Goal: Task Accomplishment & Management: Complete application form

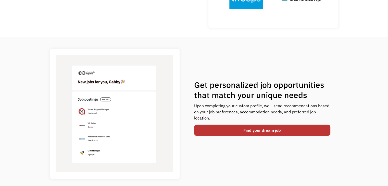
scroll to position [153, 0]
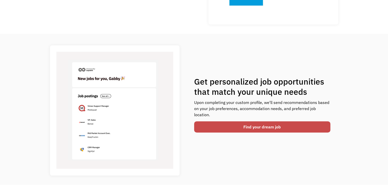
click at [206, 122] on link "Find your dream job" at bounding box center [262, 126] width 136 height 11
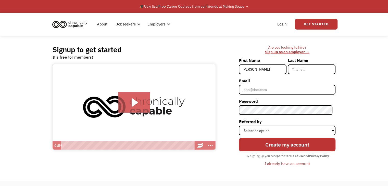
type input "Hannah"
type input "Peters"
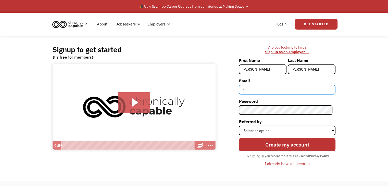
type input "hannah.peters0893@gmail.com"
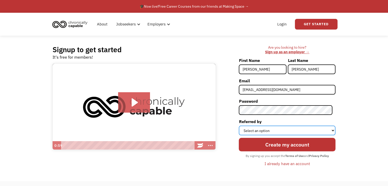
click at [267, 130] on select "Select an option Instagram Facebook Twitter Search Engine News Article Word of …" at bounding box center [287, 131] width 97 height 10
select select "Search Engine"
click at [242, 126] on select "Select an option Instagram Facebook Twitter Search Engine News Article Word of …" at bounding box center [287, 131] width 97 height 10
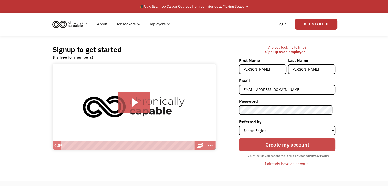
click at [275, 144] on input "Create my account" at bounding box center [287, 145] width 97 height 14
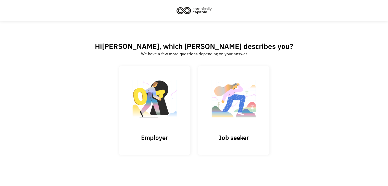
click at [301, 129] on div "Hi Hannah , which best describes you? We have a few more questions depending on…" at bounding box center [194, 107] width 288 height 130
click at [235, 110] on img at bounding box center [233, 102] width 51 height 50
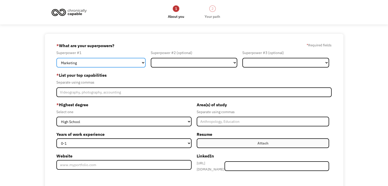
click at [104, 59] on select "Marketing Human Resources Finance Technology Operations Sales Industrial & Manu…" at bounding box center [100, 63] width 89 height 10
select select "Administration"
click at [56, 58] on select "Marketing Human Resources Finance Technology Operations Sales Industrial & Manu…" at bounding box center [100, 63] width 89 height 10
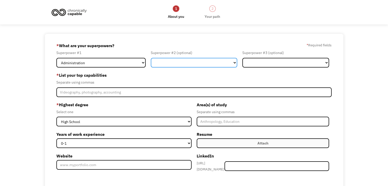
click at [198, 67] on select "Marketing Human Resources Finance Technology Operations Sales Industrial & Manu…" at bounding box center [194, 63] width 87 height 10
select select "Healthcare"
click at [151, 58] on select "Marketing Human Resources Finance Technology Operations Sales Industrial & Manu…" at bounding box center [194, 63] width 87 height 10
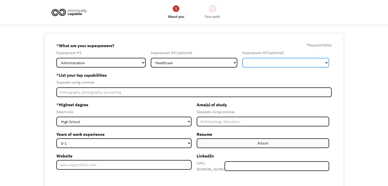
click at [285, 62] on select "Marketing Human Resources Finance Technology Operations Sales Industrial & Manu…" at bounding box center [285, 63] width 87 height 10
select select "Other"
click at [242, 58] on select "Marketing Human Resources Finance Technology Operations Sales Industrial & Manu…" at bounding box center [285, 63] width 87 height 10
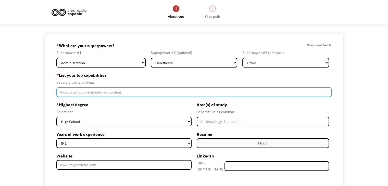
click at [94, 94] on input "Member-Create-Step1" at bounding box center [193, 92] width 275 height 10
type input "Proofreading, data entry, writing"
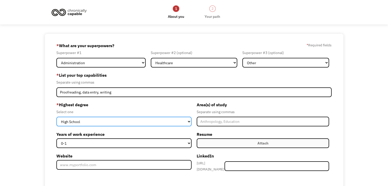
click at [107, 118] on select "High School Associates Bachelors Master's PhD" at bounding box center [123, 122] width 135 height 10
select select "bachelors"
click at [56, 117] on select "High School Associates Bachelors Master's PhD" at bounding box center [123, 122] width 135 height 10
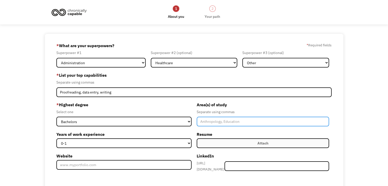
click at [207, 122] on input "Member-Create-Step1" at bounding box center [263, 122] width 132 height 10
type input "English"
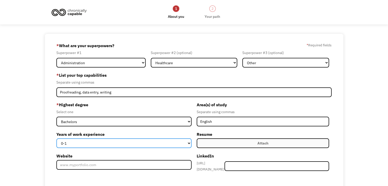
click at [120, 142] on select "0-1 2-4 5-10 11-15 15+" at bounding box center [123, 143] width 135 height 10
select select "2-4"
click at [56, 138] on select "0-1 2-4 5-10 11-15 15+" at bounding box center [123, 143] width 135 height 10
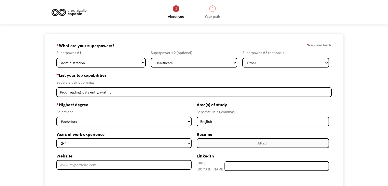
click at [230, 142] on label "Attach" at bounding box center [263, 143] width 132 height 10
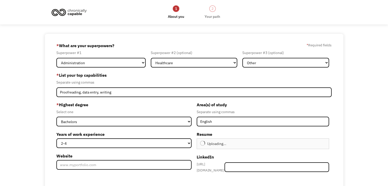
type input "Continue"
click at [257, 164] on input "Member-Create-Step1" at bounding box center [276, 167] width 105 height 10
paste input "[URL][DOMAIN_NAME][PERSON_NAME]"
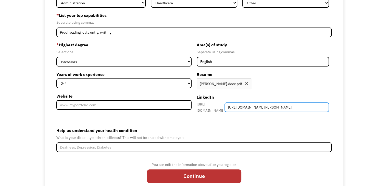
scroll to position [75, 0]
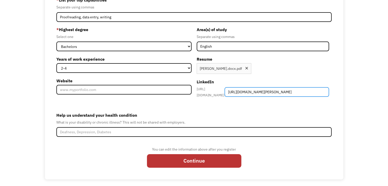
type input "[URL][DOMAIN_NAME][PERSON_NAME]"
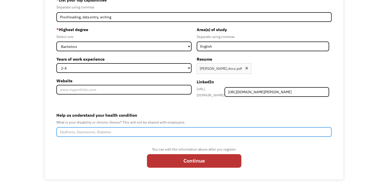
scroll to position [0, 0]
click at [84, 135] on form "68ed95634c2dd9782e0b3425 hannah.peters0893@gmail.com Hannah Peters Search Engin…" at bounding box center [193, 68] width 275 height 205
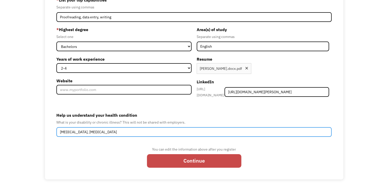
type input "Chronic fatigue syndrome, Fibromyalgia"
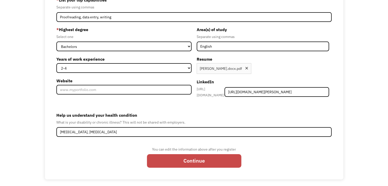
click at [168, 161] on input "Continue" at bounding box center [194, 161] width 94 height 14
type input "Please wait..."
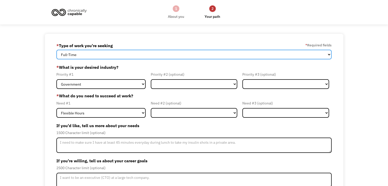
click at [125, 55] on select "Full-Time Part-Time Both Full-Time and Part-Time" at bounding box center [193, 55] width 275 height 10
select select "part-time"
click at [56, 50] on select "Full-Time Part-Time Both Full-Time and Part-Time" at bounding box center [193, 55] width 275 height 10
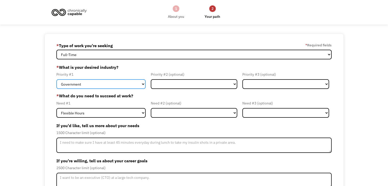
click at [94, 85] on select "Government Finance & Insurance Health & Social Care Tech & Engineering Creative…" at bounding box center [100, 84] width 89 height 10
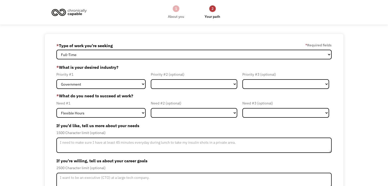
click at [8, 132] on div "68ed95634c2dd9782e0b3425 hannah.peters0893@gmail.com Hannah Peters * Type of wo…" at bounding box center [194, 132] width 388 height 197
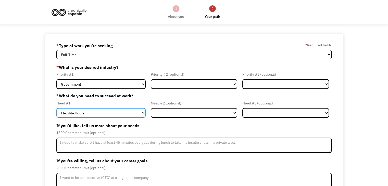
click at [107, 114] on select "Flexible Hours Remote Work Service Animal On-site Accommodations Visual Support…" at bounding box center [100, 113] width 89 height 10
select select "Remote Work"
click at [56, 108] on select "Flexible Hours Remote Work Service Animal On-site Accommodations Visual Support…" at bounding box center [100, 113] width 89 height 10
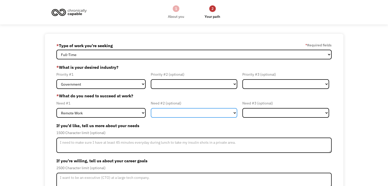
click at [161, 110] on select "Flexible Hours Remote Work Service Animal On-site Accommodations Visual Support…" at bounding box center [194, 113] width 87 height 10
select select "Flexible Hours"
click at [151, 108] on select "Flexible Hours Remote Work Service Animal On-site Accommodations Visual Support…" at bounding box center [194, 113] width 87 height 10
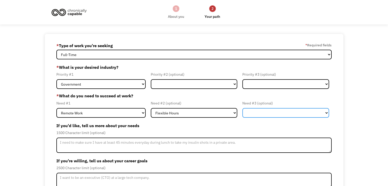
click at [277, 117] on select "Flexible Hours Remote Work Service Animal On-site Accommodations Visual Support…" at bounding box center [285, 113] width 87 height 10
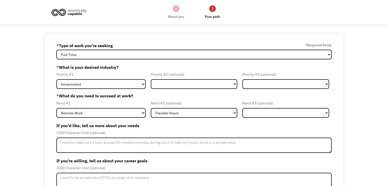
click at [26, 128] on div "68ed95634c2dd9782e0b3425 hannah.peters0893@gmail.com Hannah Peters * Type of wo…" at bounding box center [194, 132] width 388 height 197
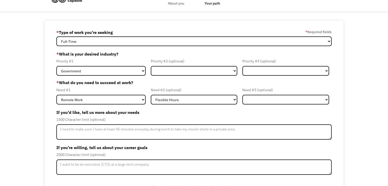
scroll to position [26, 0]
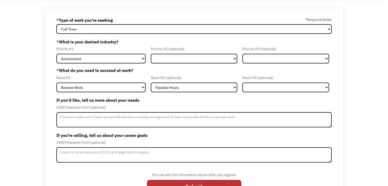
click at [120, 53] on div "Priority #1 Government Finance & Insurance Health & Social Care Tech & Engineer…" at bounding box center [102, 55] width 92 height 18
click at [116, 61] on select "Government Finance & Insurance Health & Social Care Tech & Engineering Creative…" at bounding box center [100, 59] width 89 height 10
select select "Creative & Design"
click at [56, 54] on select "Government Finance & Insurance Health & Social Care Tech & Engineering Creative…" at bounding box center [100, 59] width 89 height 10
click at [176, 58] on select "Government Finance & Insurance Health & Social Care Tech & Engineering Creative…" at bounding box center [194, 59] width 87 height 10
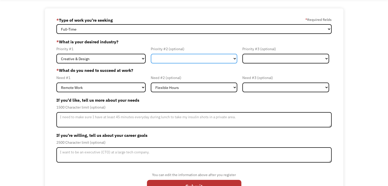
select select "Administrative"
click at [151, 54] on select "Government Finance & Insurance Health & Social Care Tech & Engineering Creative…" at bounding box center [194, 59] width 87 height 10
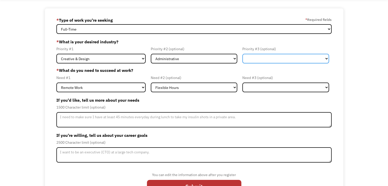
click at [287, 56] on select "Government Finance & Insurance Health & Social Care Tech & Engineering Creative…" at bounding box center [285, 59] width 87 height 10
select select "Education"
click at [242, 54] on select "Government Finance & Insurance Health & Social Care Tech & Engineering Creative…" at bounding box center [285, 59] width 87 height 10
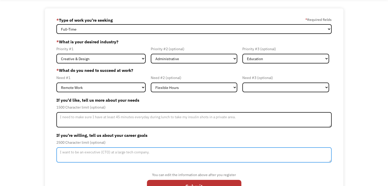
click at [77, 156] on textarea "Member-Update-Form-Step2" at bounding box center [193, 154] width 275 height 15
type textarea "I'd like to obtain a master's of Library Science and work as an Archivist."
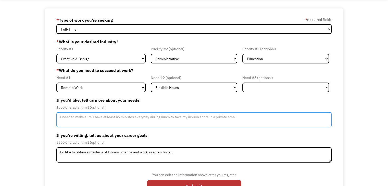
click at [108, 118] on textarea "Member-Update-Form-Step2" at bounding box center [193, 119] width 275 height 15
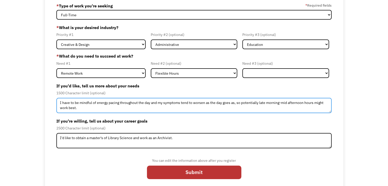
scroll to position [44, 0]
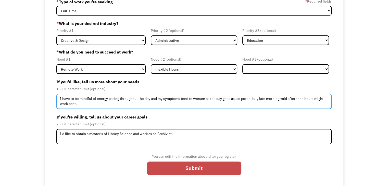
type textarea "I have to be mindful of energy pacing throughout the day and my symptoms tend t…"
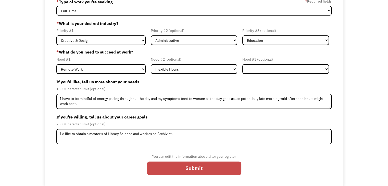
click at [202, 167] on input "Submit" at bounding box center [194, 169] width 94 height 14
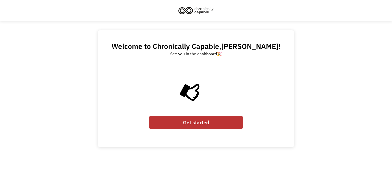
click at [210, 120] on link "Get started" at bounding box center [196, 123] width 94 height 14
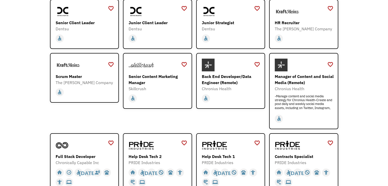
scroll to position [77, 0]
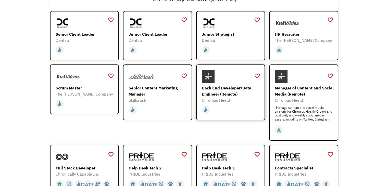
click at [235, 91] on div "Back End Developer/Data Engineer (Remote)" at bounding box center [231, 91] width 59 height 12
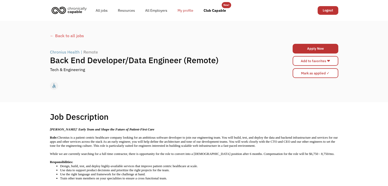
click at [185, 10] on link "My profile" at bounding box center [185, 10] width 26 height 16
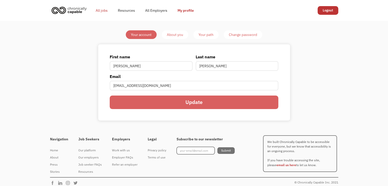
click at [100, 8] on link "All jobs" at bounding box center [102, 10] width 22 height 16
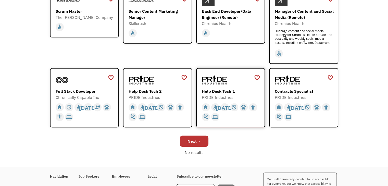
scroll to position [179, 0]
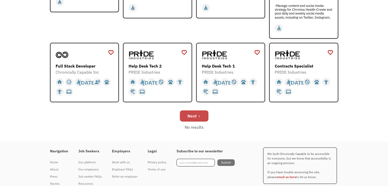
click at [188, 117] on div "Next" at bounding box center [191, 116] width 9 height 6
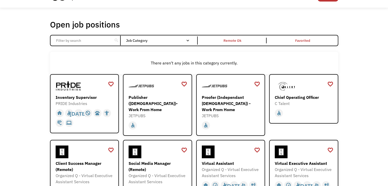
scroll to position [26, 0]
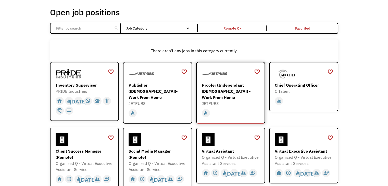
click at [246, 81] on div "Proofer (Independant Contractor) - Work From Home JETPUBS https://go.apply.ci/s…" at bounding box center [231, 87] width 59 height 39
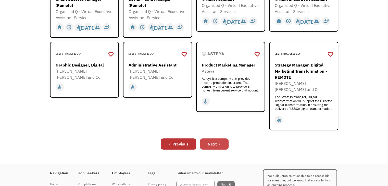
scroll to position [179, 0]
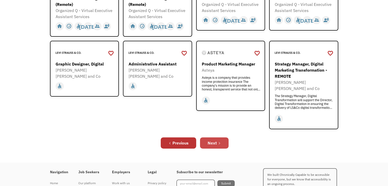
click at [208, 140] on div "Next" at bounding box center [212, 143] width 9 height 6
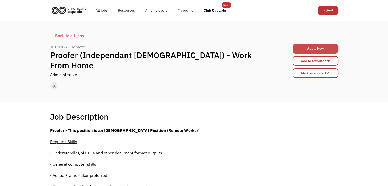
click at [326, 50] on link "Apply Now" at bounding box center [316, 49] width 46 height 10
click at [100, 9] on link "All jobs" at bounding box center [102, 10] width 22 height 16
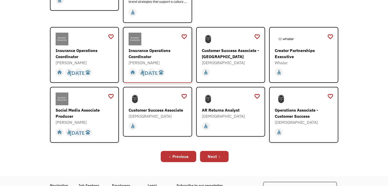
scroll to position [153, 0]
click at [220, 155] on icon "Next Page" at bounding box center [219, 156] width 3 height 3
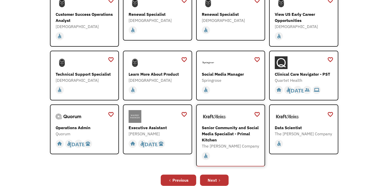
scroll to position [128, 0]
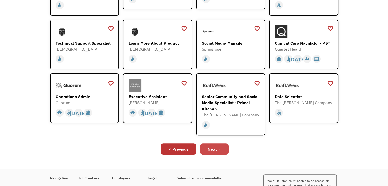
click at [221, 147] on link "Next" at bounding box center [214, 149] width 29 height 11
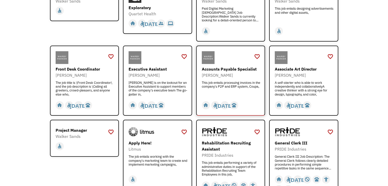
scroll to position [153, 0]
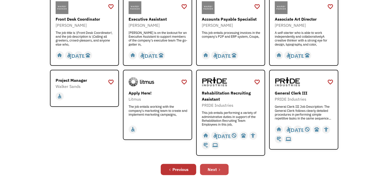
click at [219, 170] on icon "Next Page" at bounding box center [219, 169] width 3 height 3
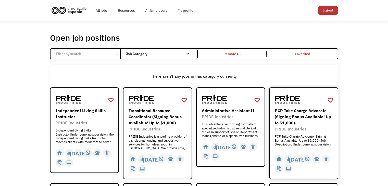
click at [297, 118] on div "PCP Take Charge Advocate (Signing Bonus Available! Up to $1,000)." at bounding box center [304, 117] width 59 height 18
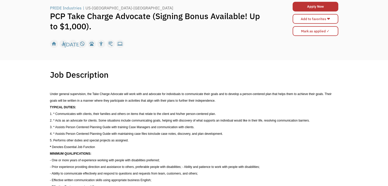
scroll to position [51, 0]
